Goal: Information Seeking & Learning: Understand process/instructions

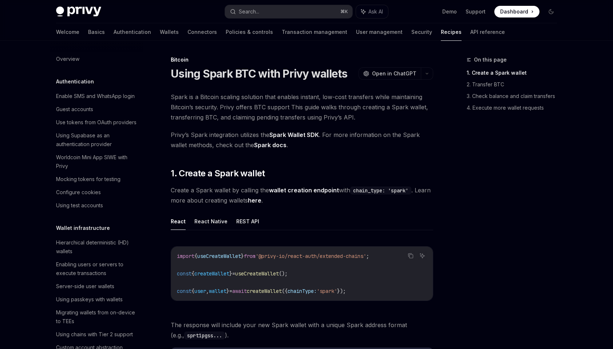
scroll to position [926, 0]
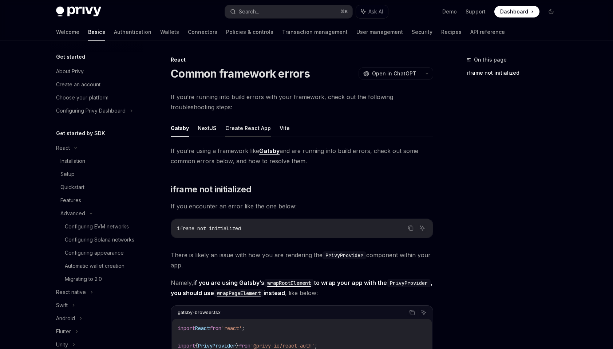
click at [229, 131] on button "Create React App" at bounding box center [248, 127] width 46 height 17
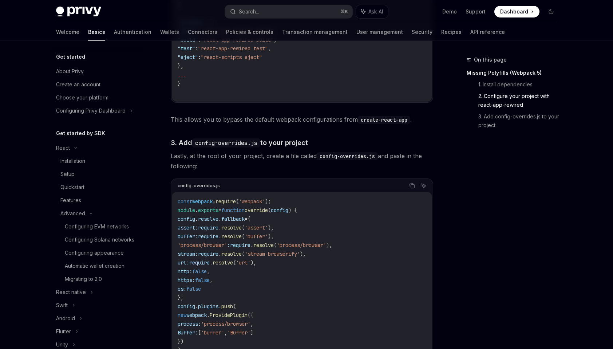
scroll to position [461, 0]
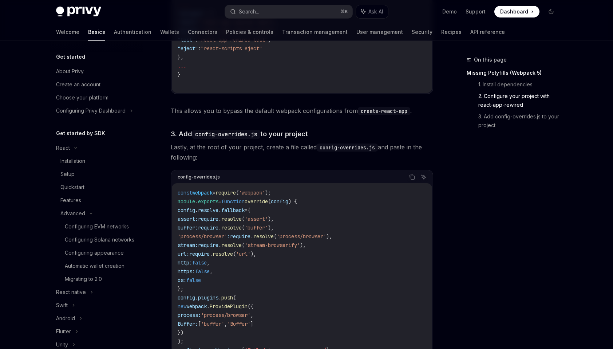
click at [235, 143] on div "If you’re using a framework like Create React App and are running into build er…" at bounding box center [302, 68] width 263 height 766
drag, startPoint x: 104, startPoint y: 146, endPoint x: 83, endPoint y: 157, distance: 23.8
click at [84, 157] on li "React Installation Setup Quickstart Features Advanced Configuring EVM networks …" at bounding box center [96, 213] width 93 height 144
click at [80, 158] on div "Installation" at bounding box center [72, 161] width 25 height 9
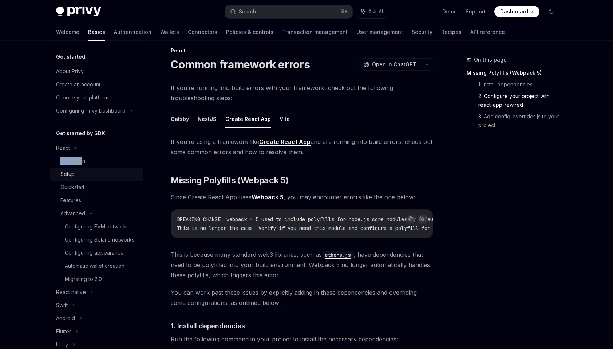
click at [67, 179] on link "Setup" at bounding box center [96, 174] width 93 height 13
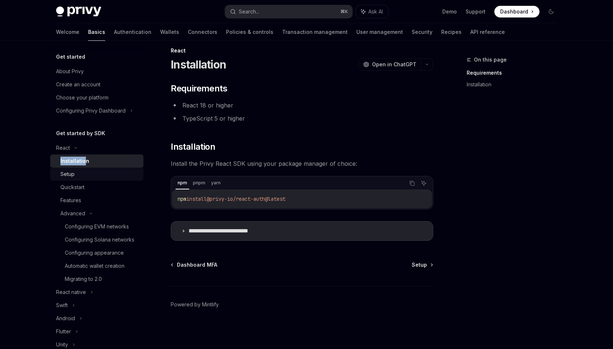
type textarea "*"
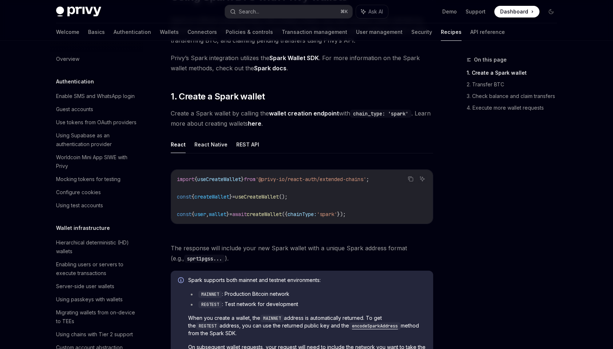
scroll to position [77, 0]
click at [348, 207] on code "import { useCreateWallet } from '@privy-io/react-auth/extended-chains' ; const …" at bounding box center [302, 196] width 250 height 44
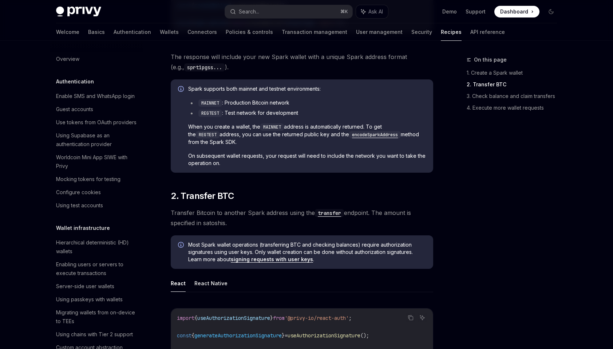
scroll to position [419, 0]
